Goal: Task Accomplishment & Management: Manage account settings

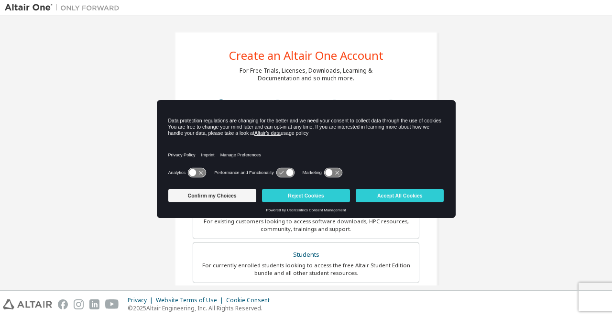
click at [266, 154] on div "Privacy Policy Imprint Manage Preferences" at bounding box center [306, 151] width 276 height 27
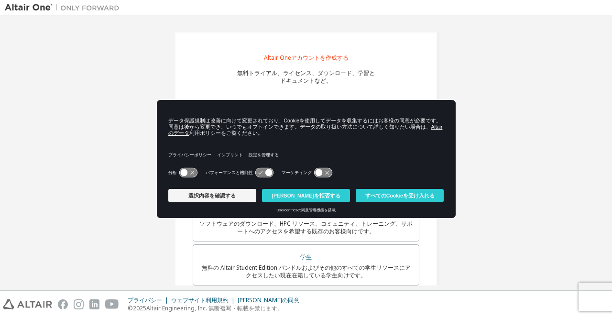
click at [195, 170] on icon at bounding box center [188, 172] width 18 height 9
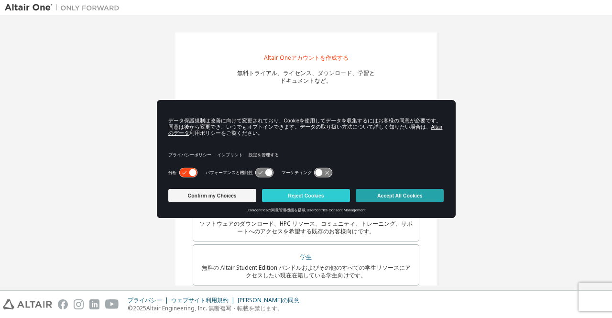
click at [402, 193] on button "Accept All Cookies" at bounding box center [400, 195] width 88 height 13
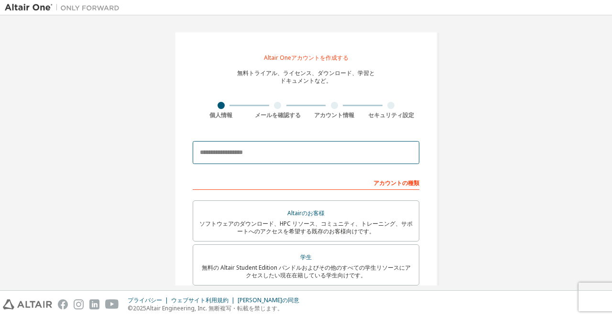
click at [334, 154] on input "email" at bounding box center [306, 152] width 227 height 23
type input "**********"
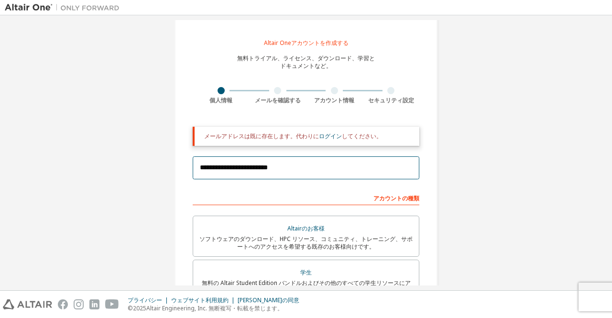
scroll to position [22, 0]
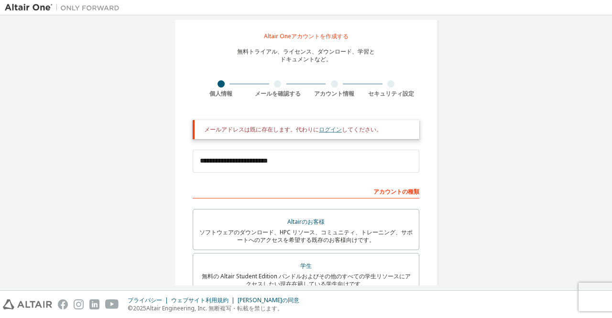
click at [327, 129] on font "ログイン" at bounding box center [330, 129] width 23 height 8
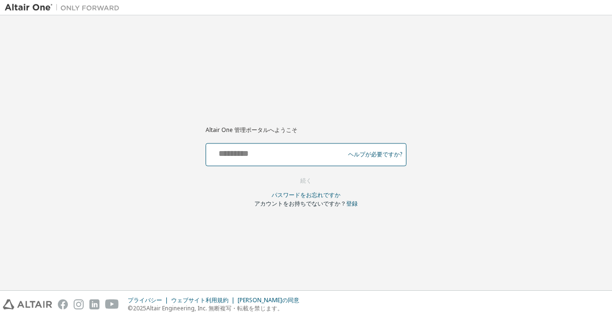
click at [317, 153] on input "text" at bounding box center [277, 152] width 134 height 14
type input "**********"
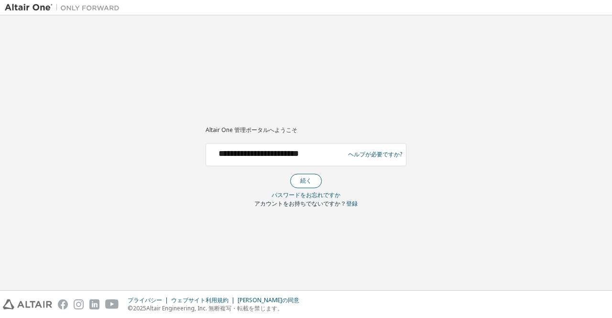
click at [307, 180] on font "続く" at bounding box center [305, 181] width 11 height 8
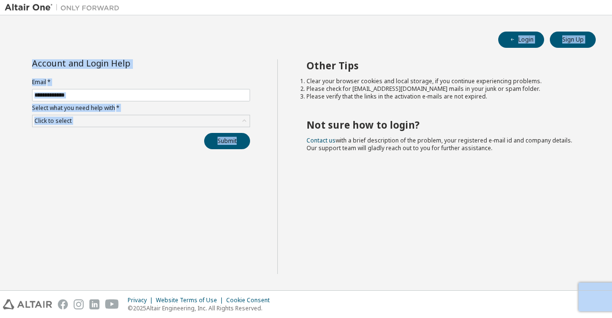
drag, startPoint x: 0, startPoint y: 0, endPoint x: 435, endPoint y: 2, distance: 435.4
click at [435, 2] on div "Login Sign Up Account and Login Help Email * Select what you need help with * C…" at bounding box center [306, 159] width 612 height 318
click at [403, 52] on div "Login Sign Up Account and Login Help Email * Select what you need help with * C…" at bounding box center [306, 153] width 603 height 266
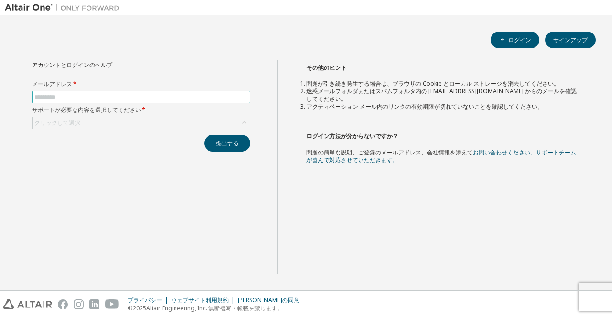
click at [211, 95] on input "text" at bounding box center [140, 97] width 213 height 8
type input "**********"
click at [186, 122] on div "クリックして選択" at bounding box center [141, 122] width 217 height 11
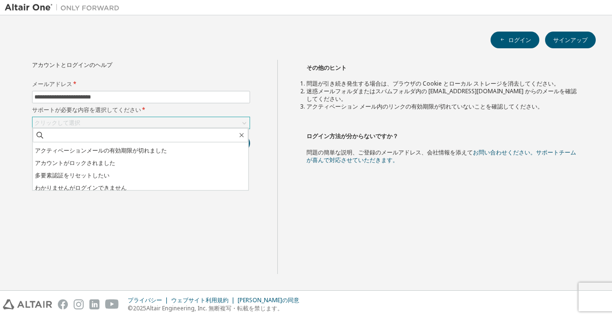
scroll to position [24, 0]
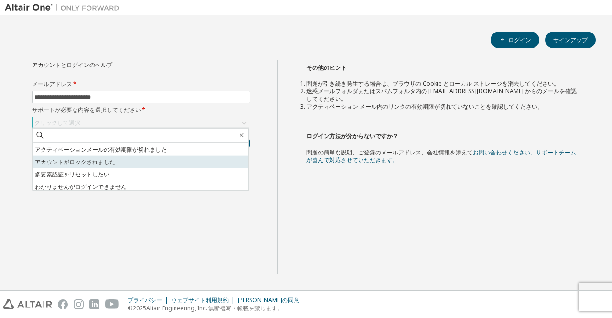
click at [174, 160] on li "アカウントがロックされました" at bounding box center [141, 162] width 216 height 12
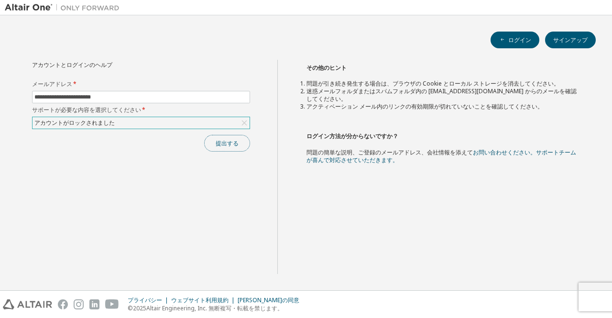
click at [227, 139] on font "提出する" at bounding box center [227, 143] width 23 height 8
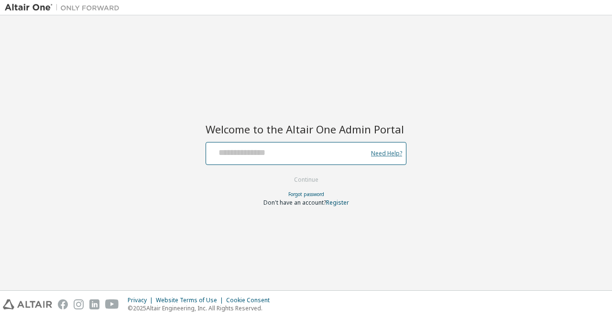
click at [387, 153] on link "Need Help?" at bounding box center [386, 153] width 31 height 0
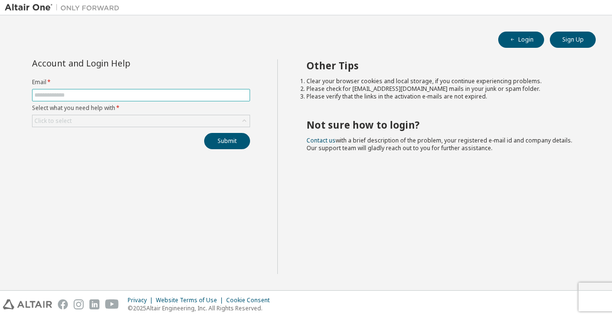
click at [215, 97] on input "text" at bounding box center [140, 95] width 213 height 8
type input "**********"
click at [167, 124] on div "Click to select" at bounding box center [141, 120] width 217 height 11
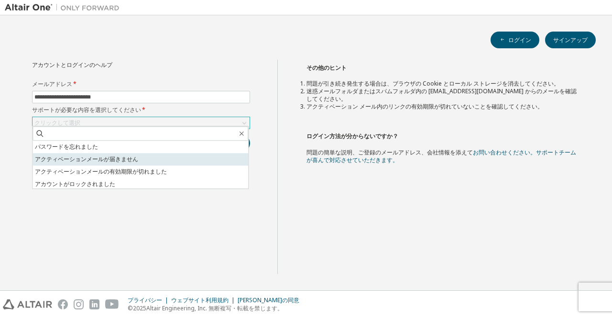
scroll to position [27, 0]
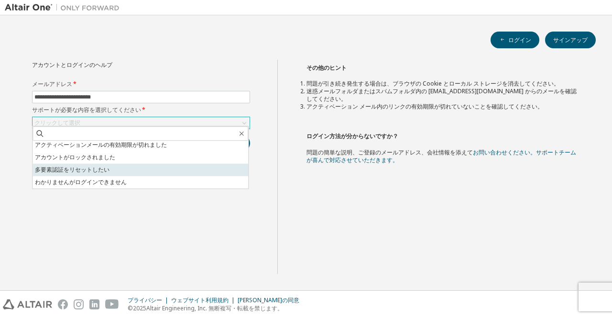
click at [181, 171] on li "多要素認証をリセットしたい" at bounding box center [141, 170] width 216 height 12
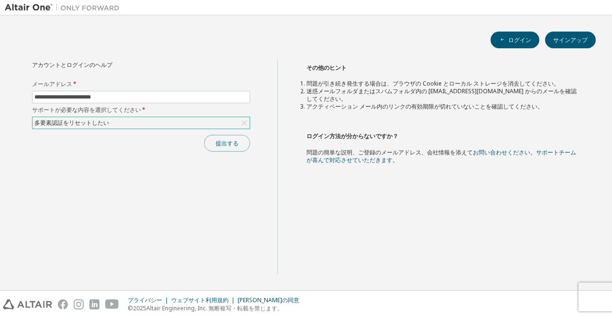
click at [233, 147] on button "提出する" at bounding box center [227, 143] width 46 height 17
